Goal: Task Accomplishment & Management: Complete application form

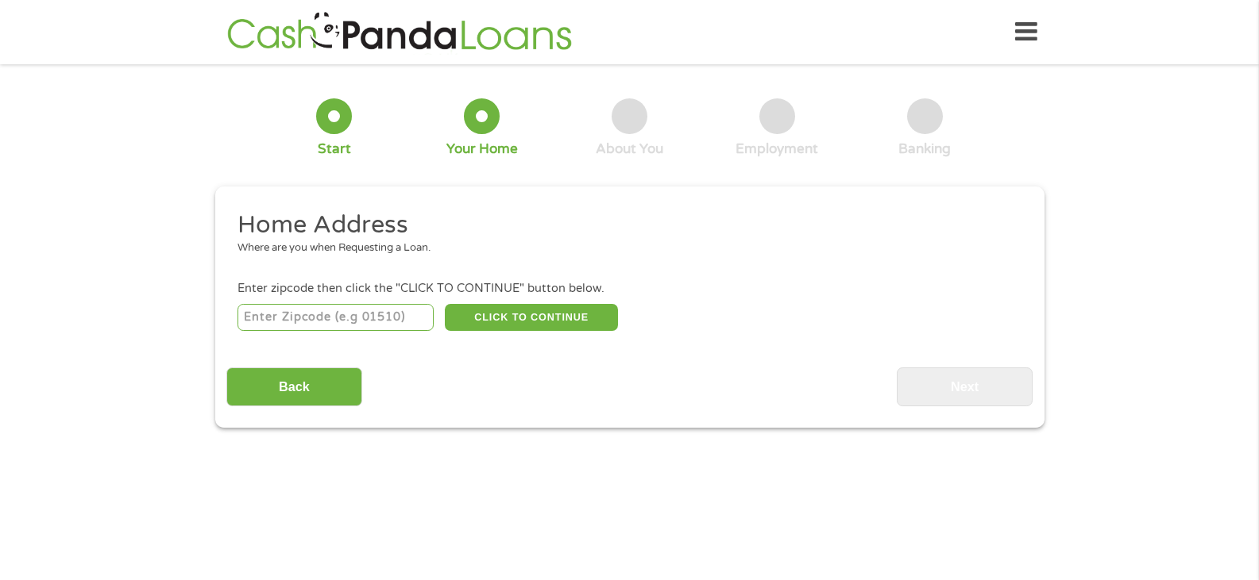
click at [372, 314] on input "number" at bounding box center [335, 317] width 196 height 27
type input "17404"
click at [489, 322] on button "CLICK TO CONTINUE" at bounding box center [531, 317] width 173 height 27
type input "17404"
type input "[GEOGRAPHIC_DATA]"
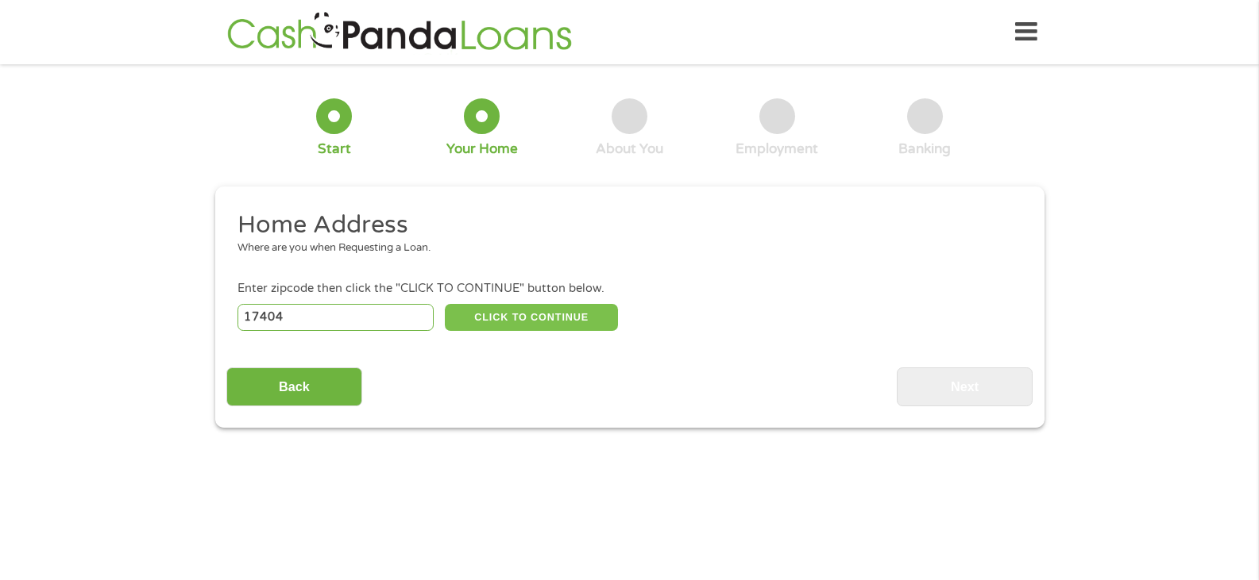
select select "[US_STATE]"
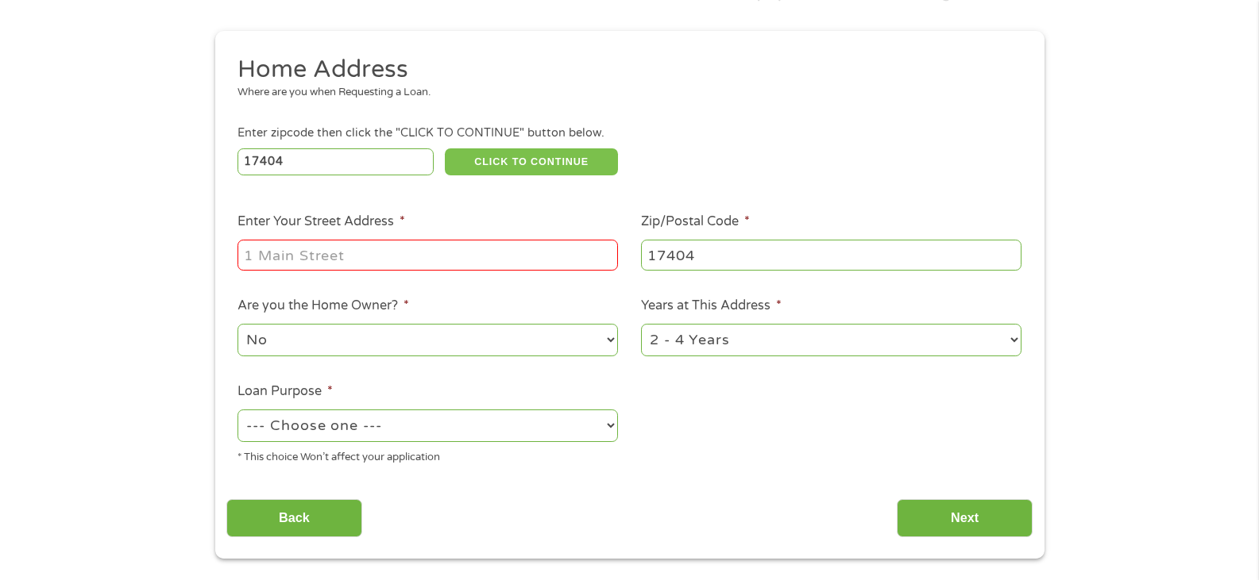
scroll to position [159, 0]
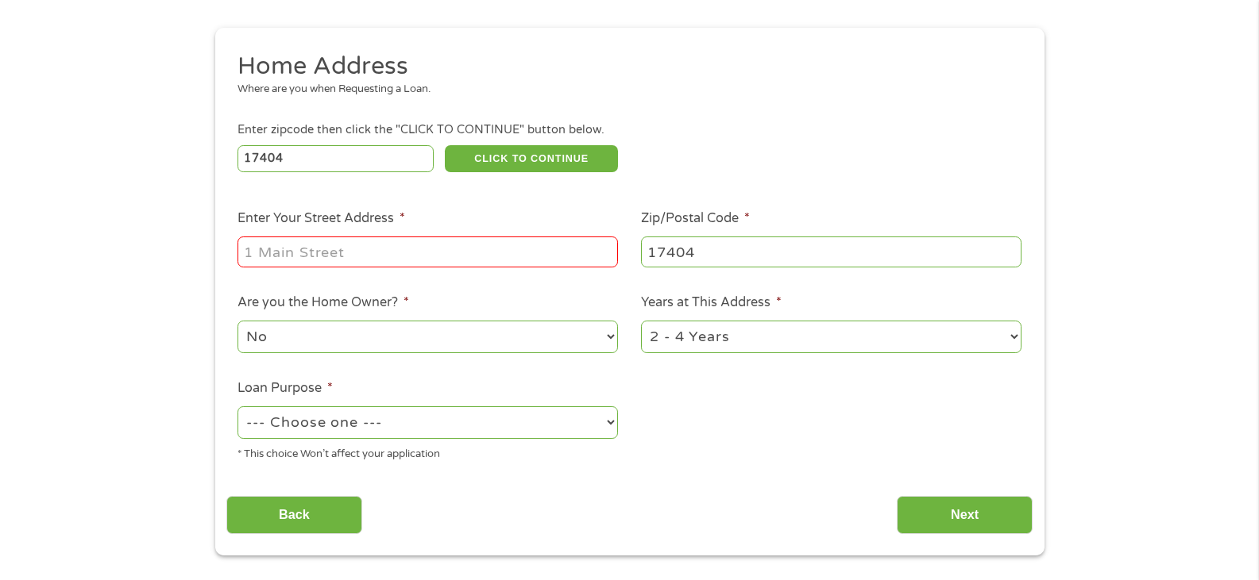
click at [416, 258] on input "Enter Your Street Address *" at bounding box center [427, 252] width 380 height 30
type input "1127 w poplar St"
click at [488, 423] on select "--- Choose one --- Pay Bills Debt Consolidation Home Improvement Major Purchase…" at bounding box center [427, 423] width 380 height 33
select select "shorttermcash"
click at [237, 407] on select "--- Choose one --- Pay Bills Debt Consolidation Home Improvement Major Purchase…" at bounding box center [427, 423] width 380 height 33
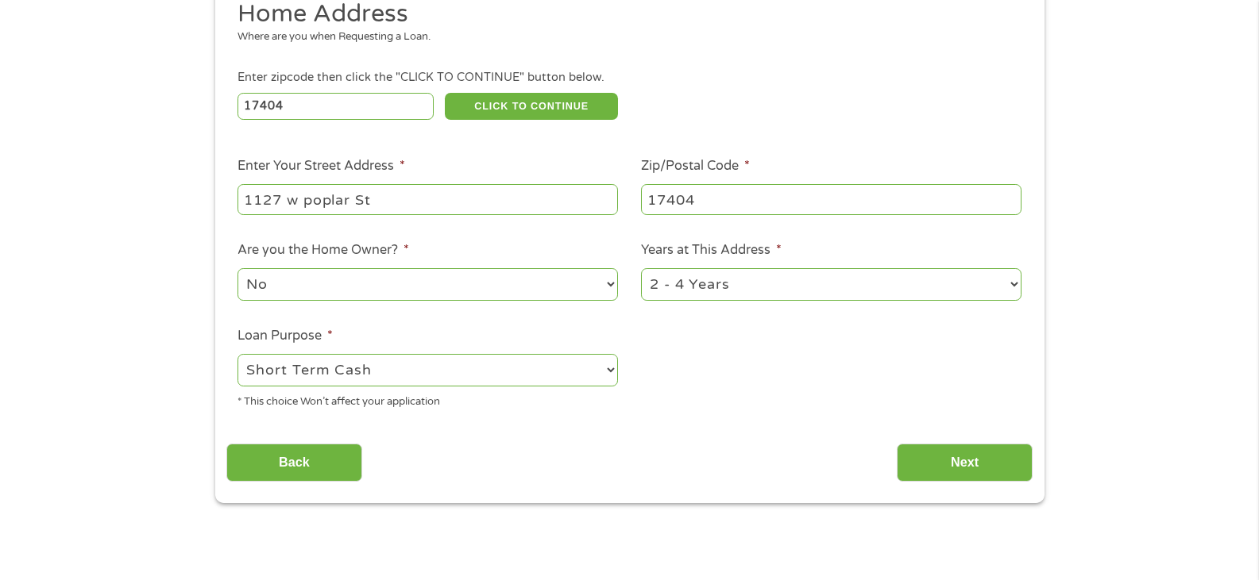
scroll to position [238, 0]
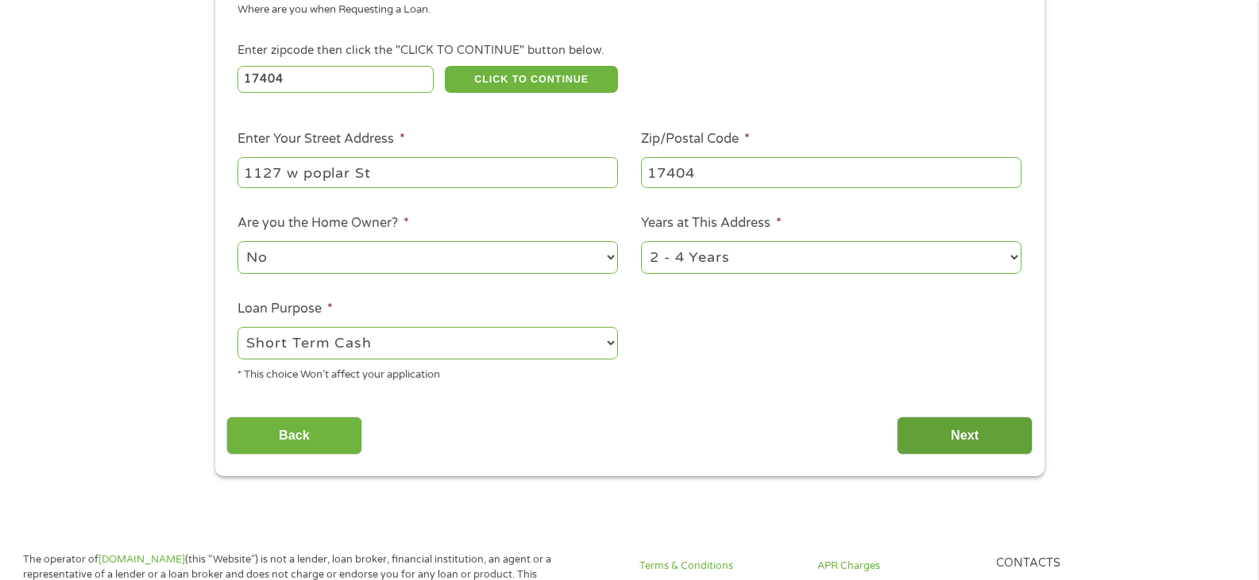
click at [977, 432] on input "Next" at bounding box center [964, 436] width 136 height 39
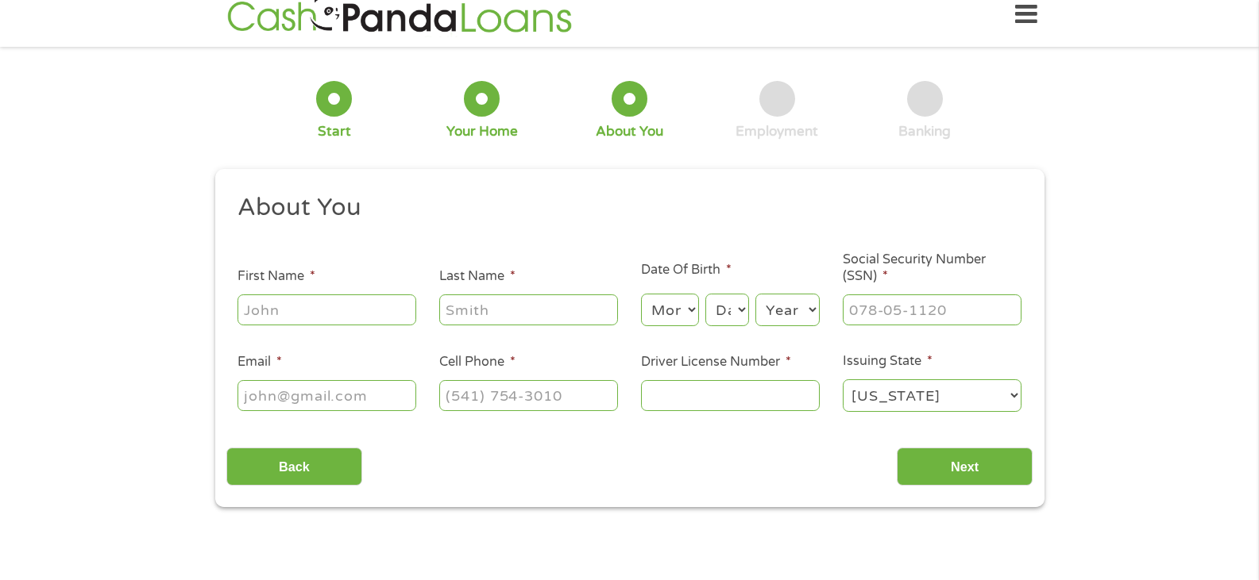
scroll to position [0, 0]
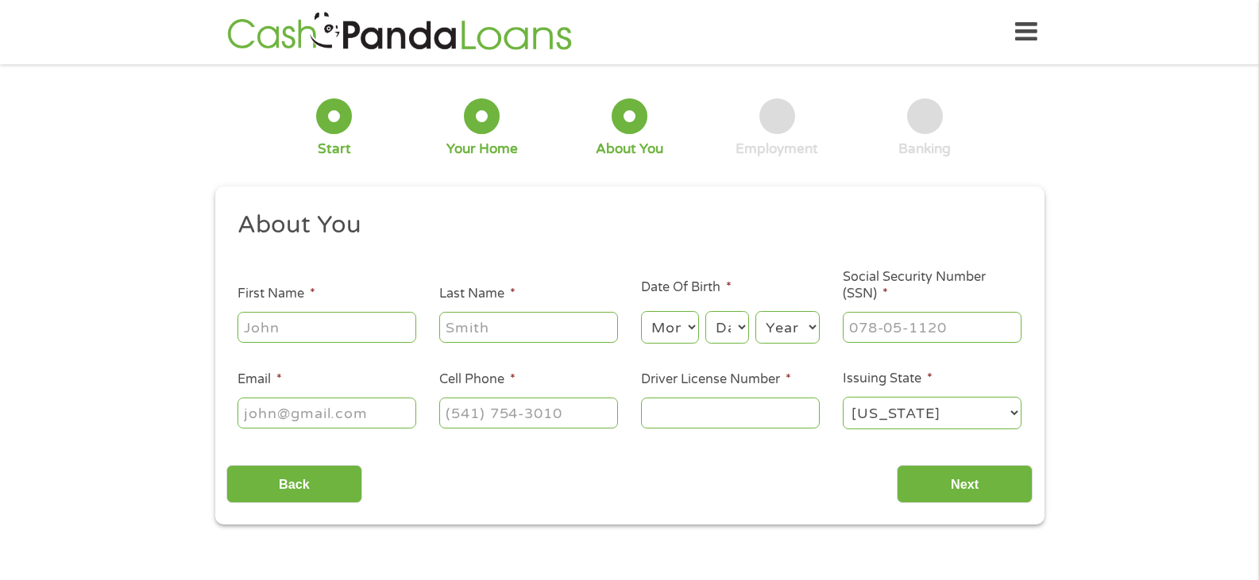
click at [337, 338] on input "First Name *" at bounding box center [326, 327] width 179 height 30
type input "Ardajahyia"
click at [584, 318] on input "Last Name *" at bounding box center [528, 327] width 179 height 30
type input "Rock"
click at [673, 327] on select "Month 1 2 3 4 5 6 7 8 9 10 11 12" at bounding box center [670, 327] width 58 height 33
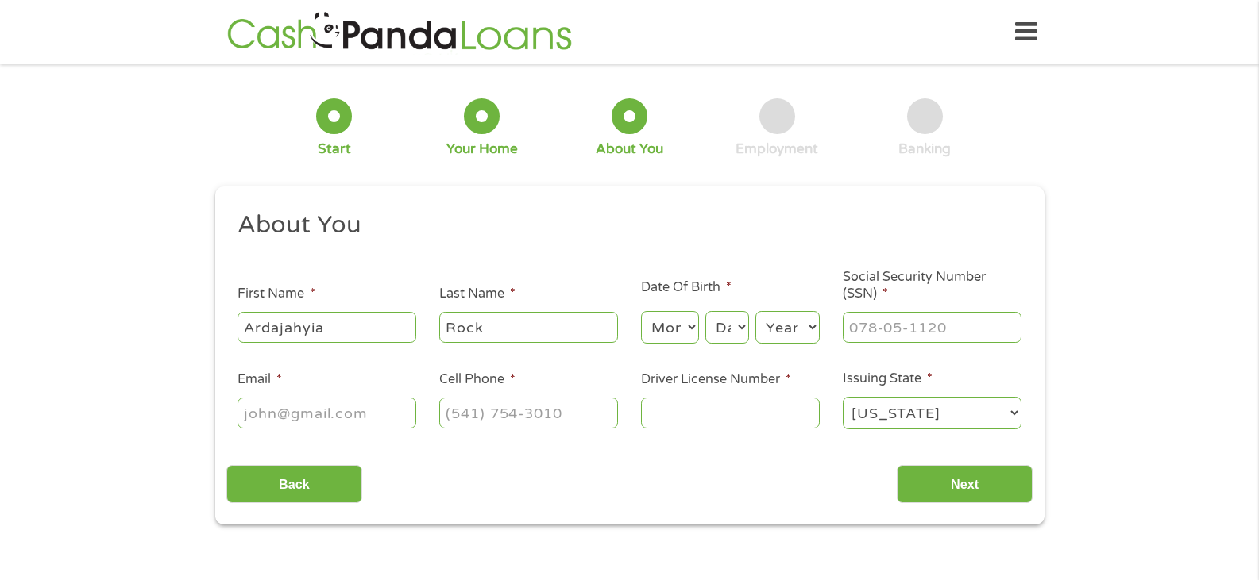
select select "2"
click at [641, 311] on select "Month 1 2 3 4 5 6 7 8 9 10 11 12" at bounding box center [670, 327] width 58 height 33
click at [724, 343] on select "Day 1 2 3 4 5 6 7 8 9 10 11 12 13 14 15 16 17 18 19 20 21 22 23 24 25 26 27 28 …" at bounding box center [726, 327] width 43 height 33
select select "1"
click at [705, 311] on select "Day 1 2 3 4 5 6 7 8 9 10 11 12 13 14 15 16 17 18 19 20 21 22 23 24 25 26 27 28 …" at bounding box center [726, 327] width 43 height 33
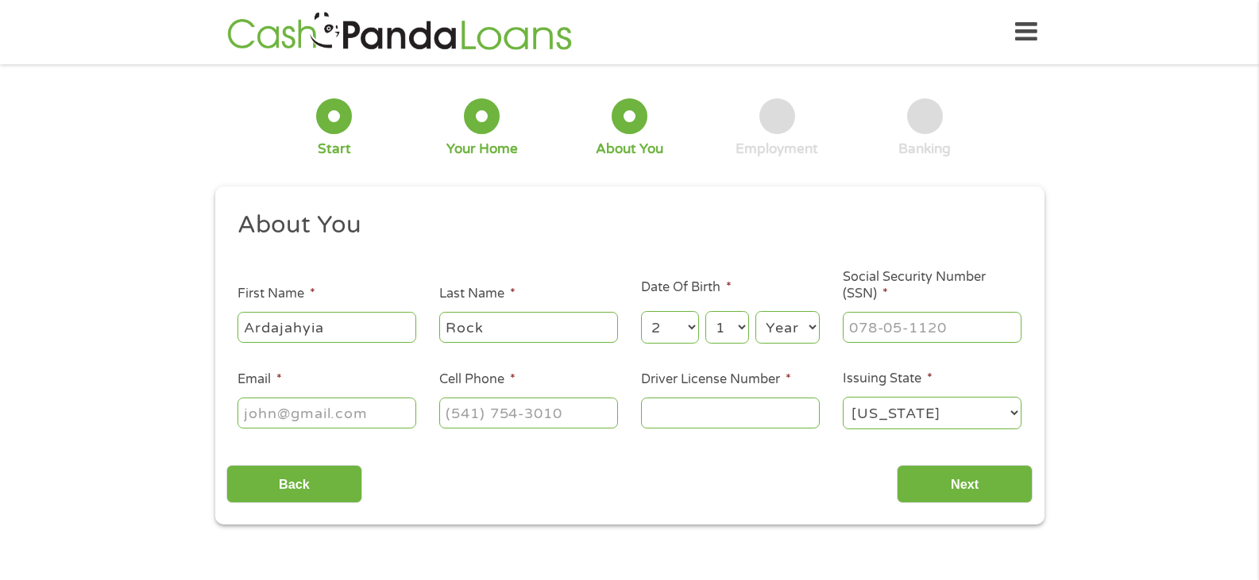
click at [788, 327] on select "Year [DATE] 2006 2005 2004 2003 2002 2001 2000 1999 1998 1997 1996 1995 1994 19…" at bounding box center [787, 327] width 64 height 33
select select "1995"
click at [755, 311] on select "Year [DATE] 2006 2005 2004 2003 2002 2001 2000 1999 1998 1997 1996 1995 1994 19…" at bounding box center [787, 327] width 64 height 33
click at [899, 332] on input "___-__-____" at bounding box center [931, 327] width 179 height 30
type input "258-91-8716"
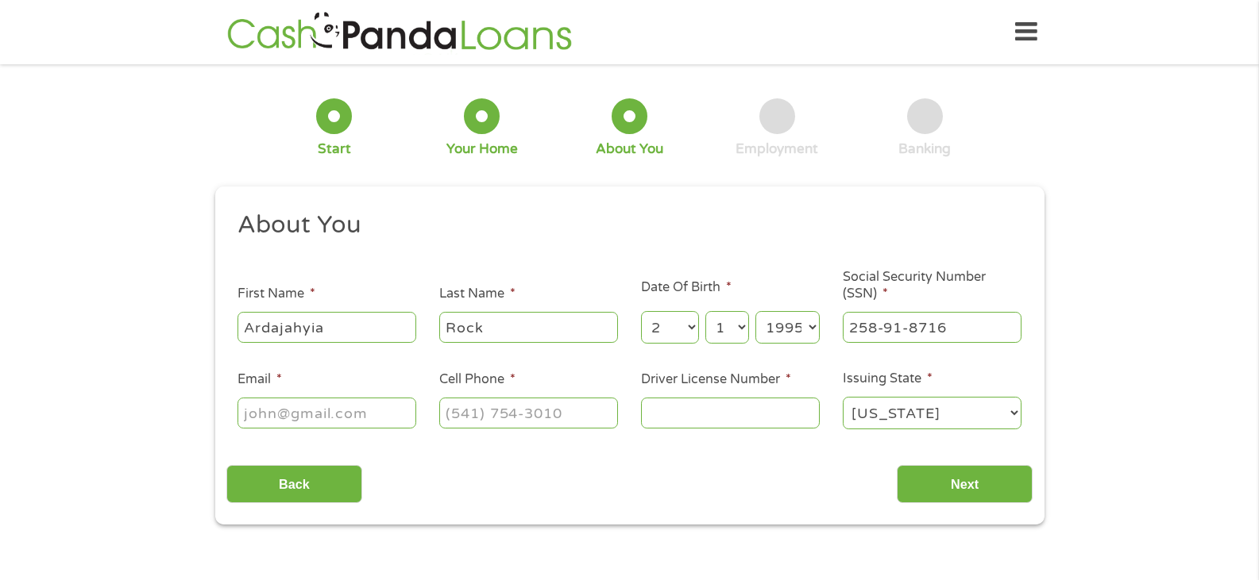
click at [321, 411] on input "Email *" at bounding box center [326, 413] width 179 height 30
type input "[EMAIL_ADDRESS][DOMAIN_NAME]"
click at [465, 409] on input "(___) ___-____" at bounding box center [528, 413] width 179 height 30
click at [519, 415] on input "[PHONE_NUMBER]" at bounding box center [528, 413] width 179 height 30
type input "[PHONE_NUMBER]"
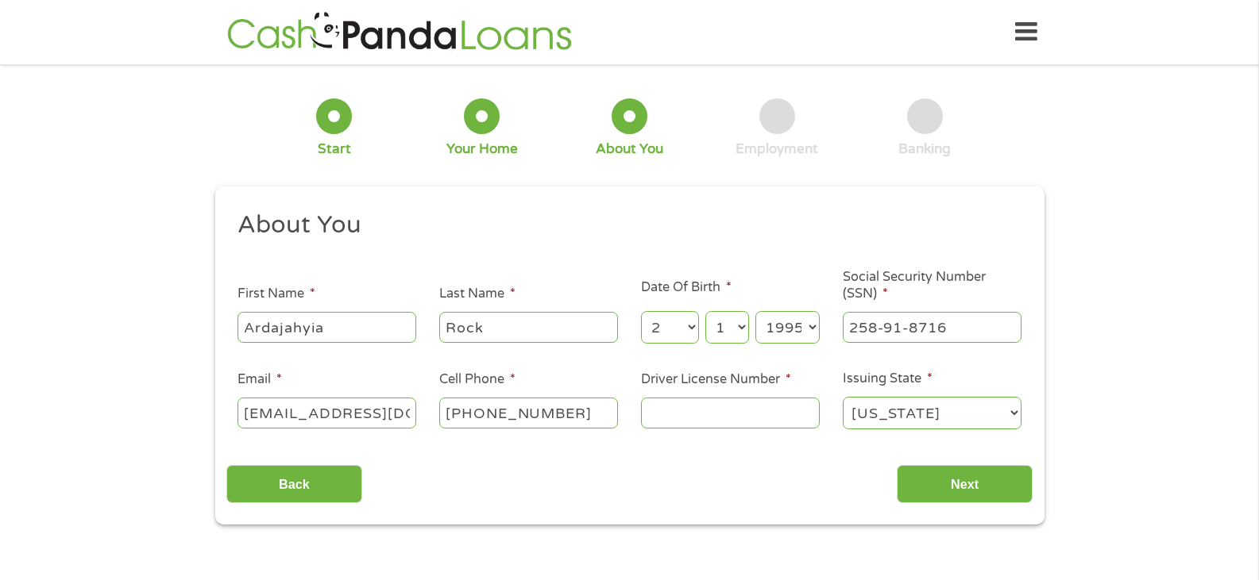
click at [724, 413] on input "Driver License Number *" at bounding box center [730, 413] width 179 height 30
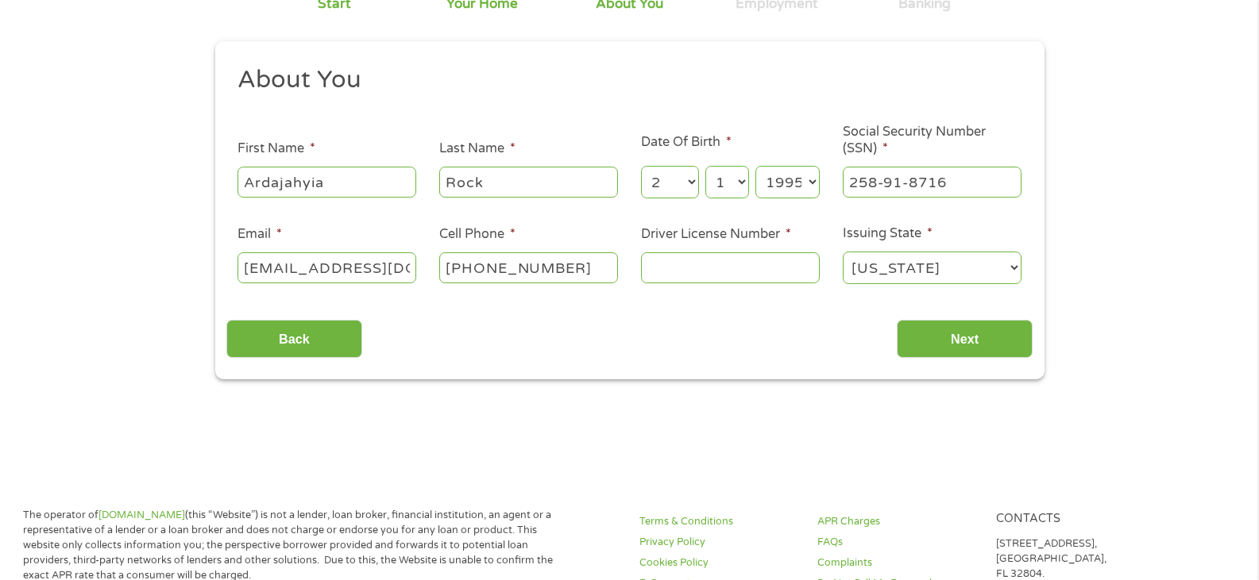
scroll to position [159, 0]
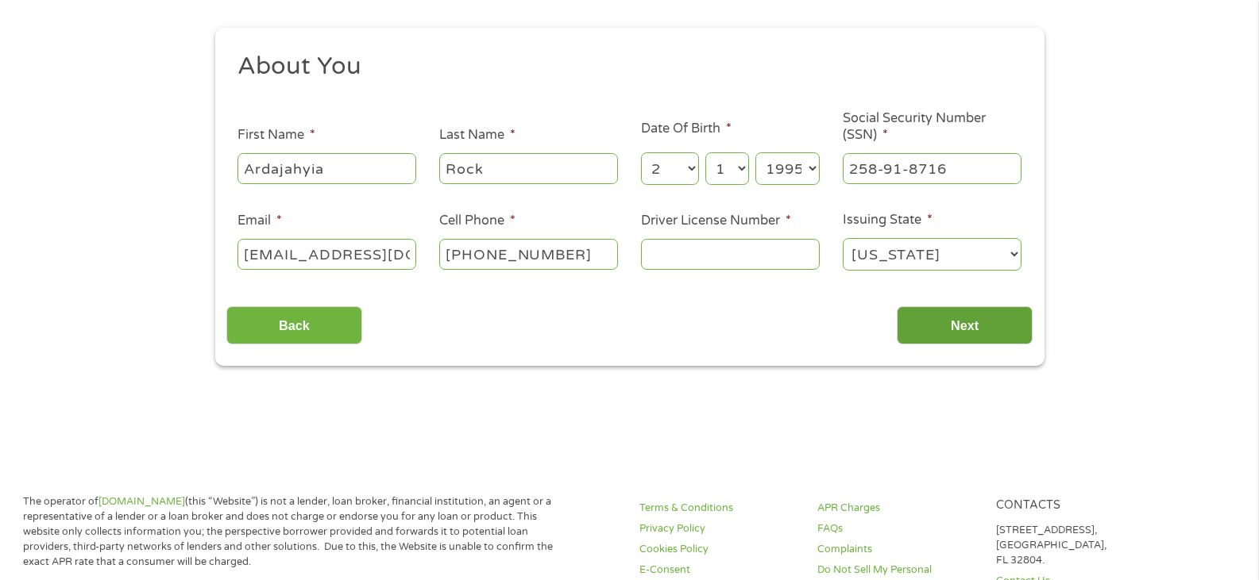
click at [967, 338] on input "Next" at bounding box center [964, 326] width 136 height 39
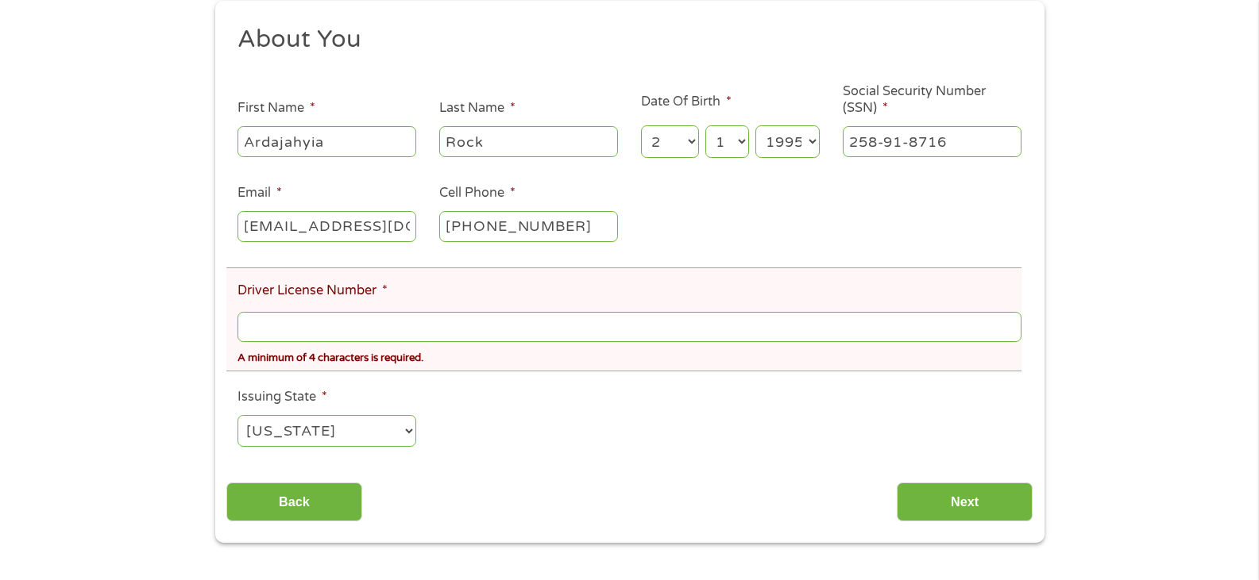
scroll to position [238, 0]
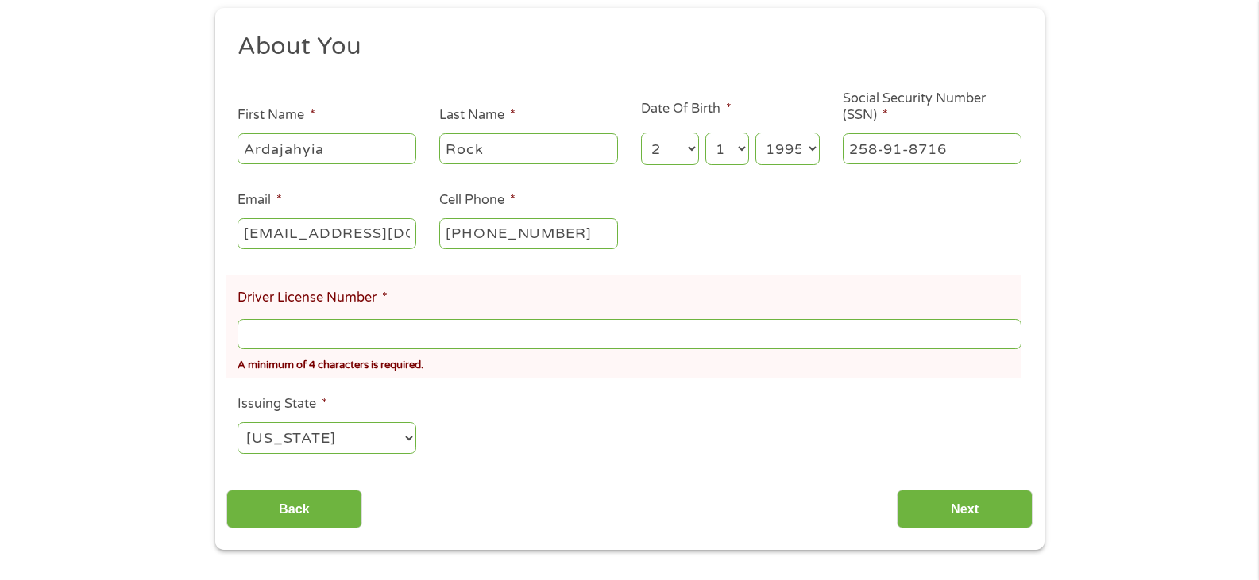
click at [416, 328] on input "Driver License Number *" at bounding box center [628, 334] width 783 height 30
